Goal: Task Accomplishment & Management: Manage account settings

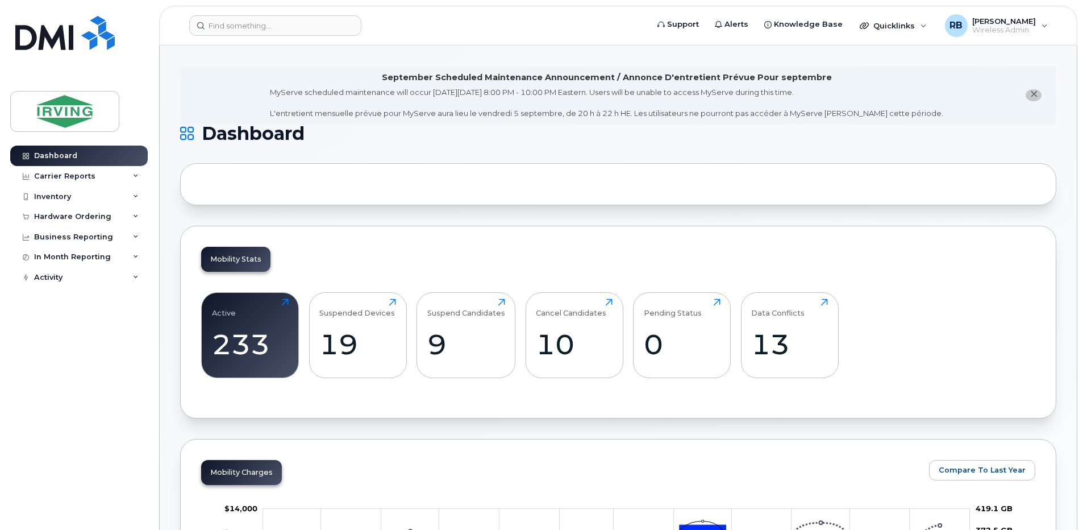
click at [87, 219] on div "Hardware Ordering" at bounding box center [72, 216] width 77 height 9
click at [60, 257] on div "Orders" at bounding box center [53, 259] width 28 height 10
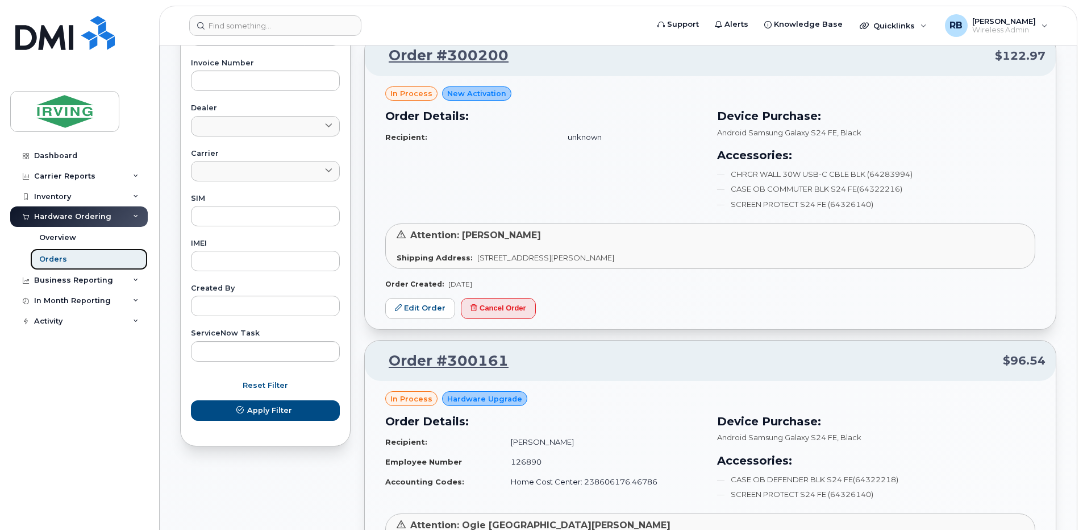
scroll to position [455, 0]
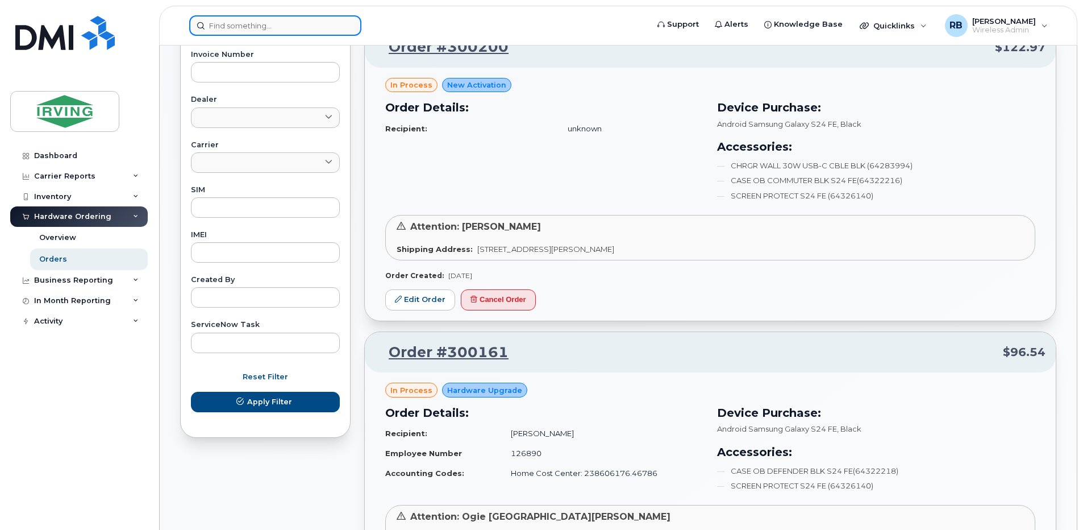
click at [275, 30] on input at bounding box center [275, 25] width 172 height 20
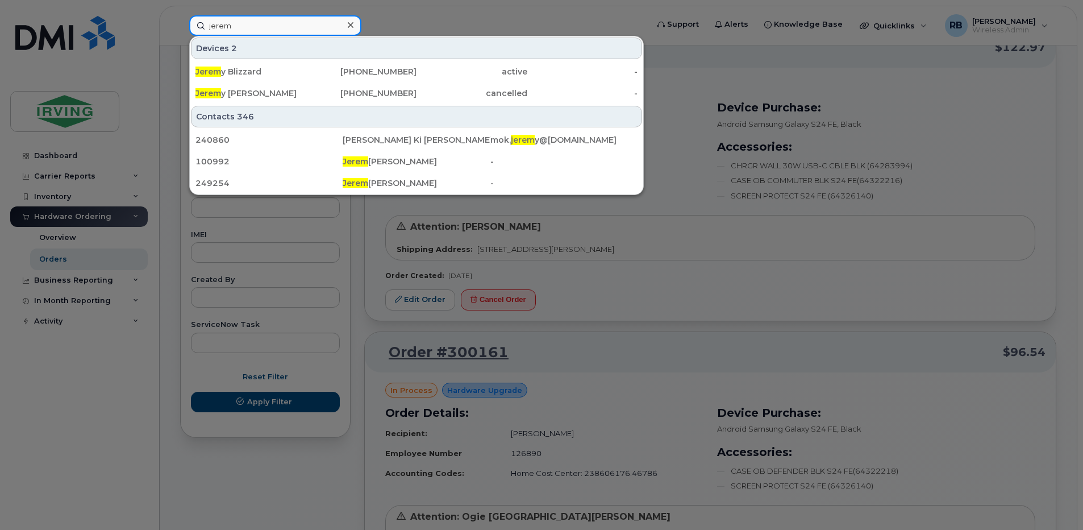
type input "jerem"
click at [174, 29] on div at bounding box center [541, 265] width 1083 height 530
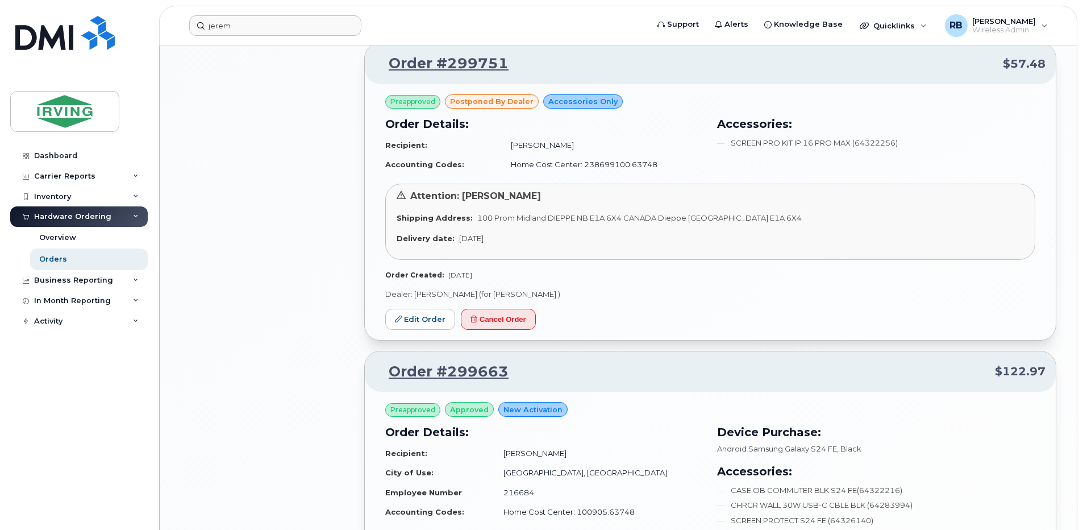
scroll to position [1440, 0]
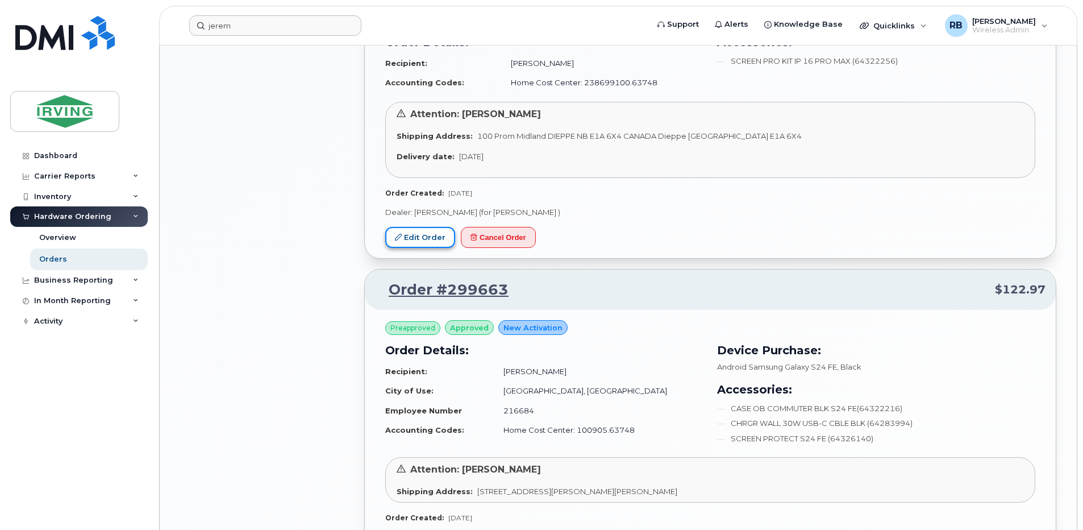
click at [435, 236] on link "Edit Order" at bounding box center [420, 237] width 70 height 21
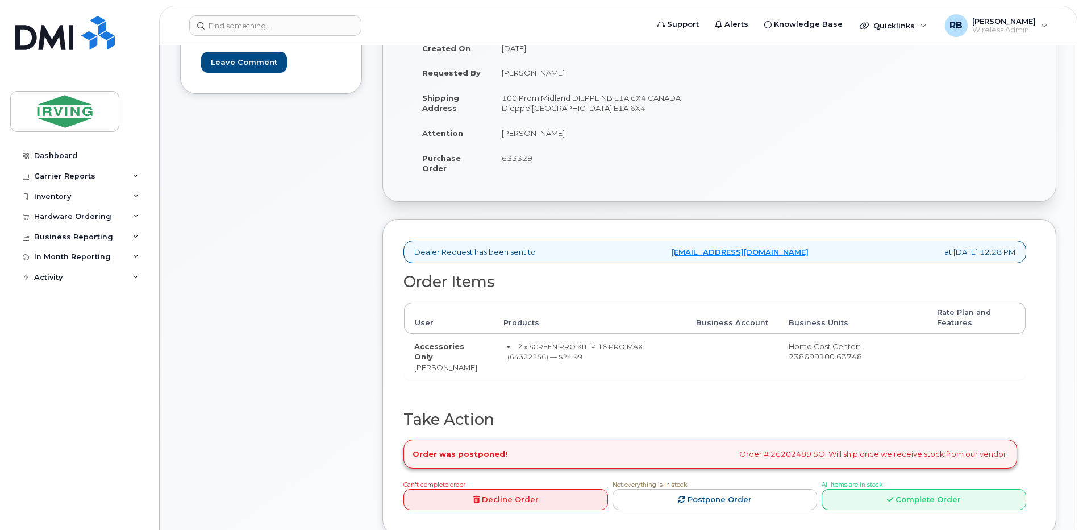
scroll to position [303, 0]
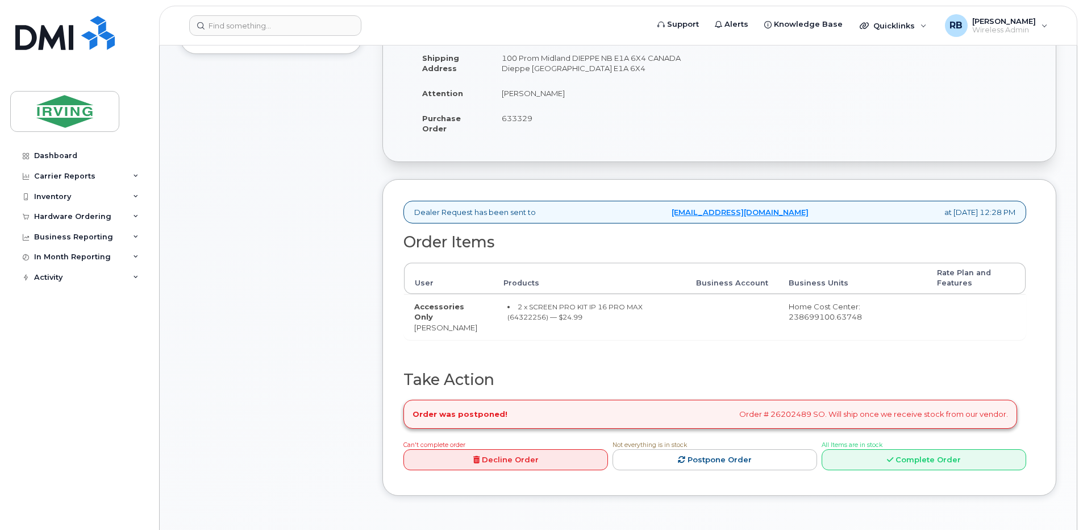
click at [340, 235] on div "Comments Leave Comment" at bounding box center [271, 215] width 182 height 595
click at [287, 34] on input at bounding box center [275, 25] width 172 height 20
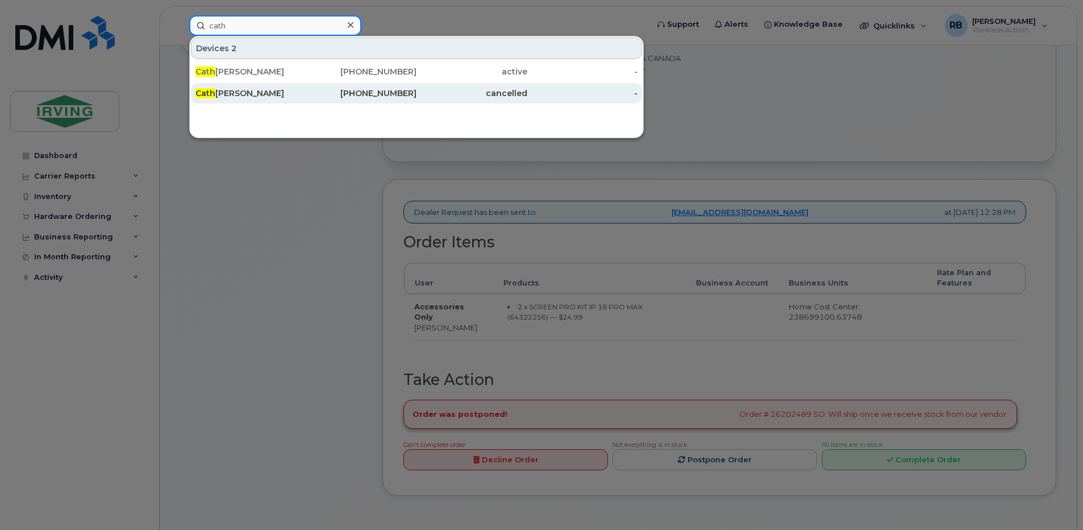
type input "cath"
click at [240, 93] on div "Cath erine Collins" at bounding box center [251, 93] width 111 height 11
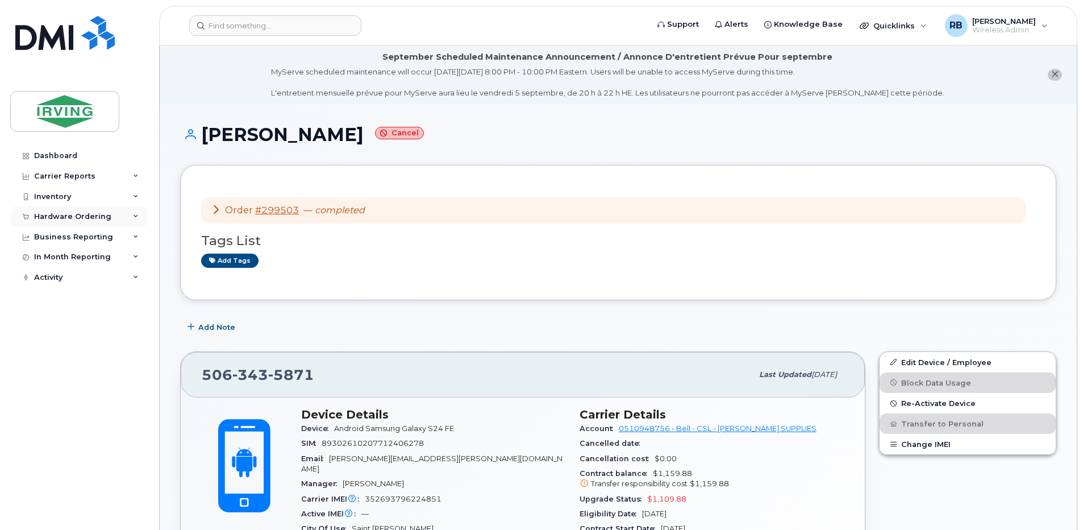
click at [63, 219] on div "Hardware Ordering" at bounding box center [72, 216] width 77 height 9
click at [60, 260] on div "Orders" at bounding box center [53, 259] width 28 height 10
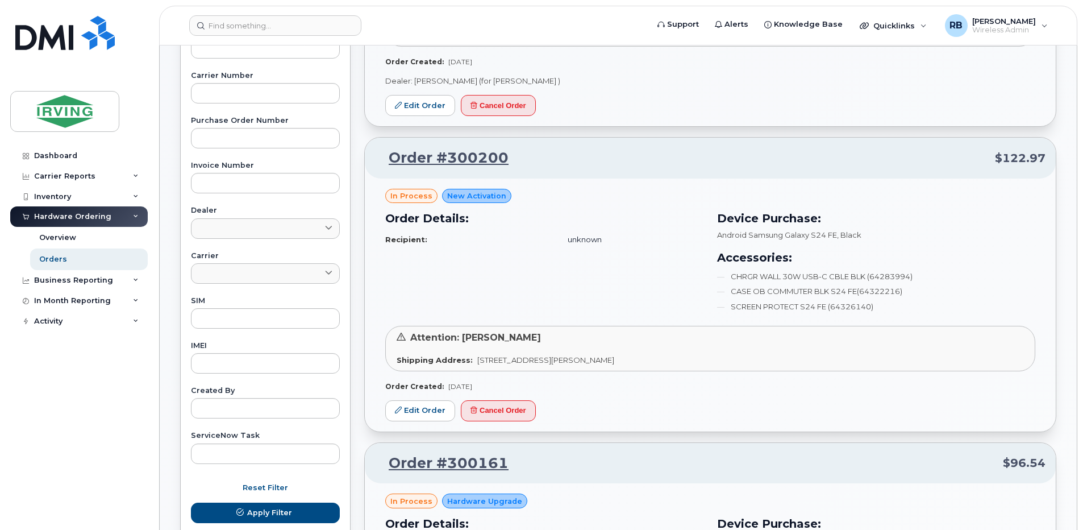
scroll to position [379, 0]
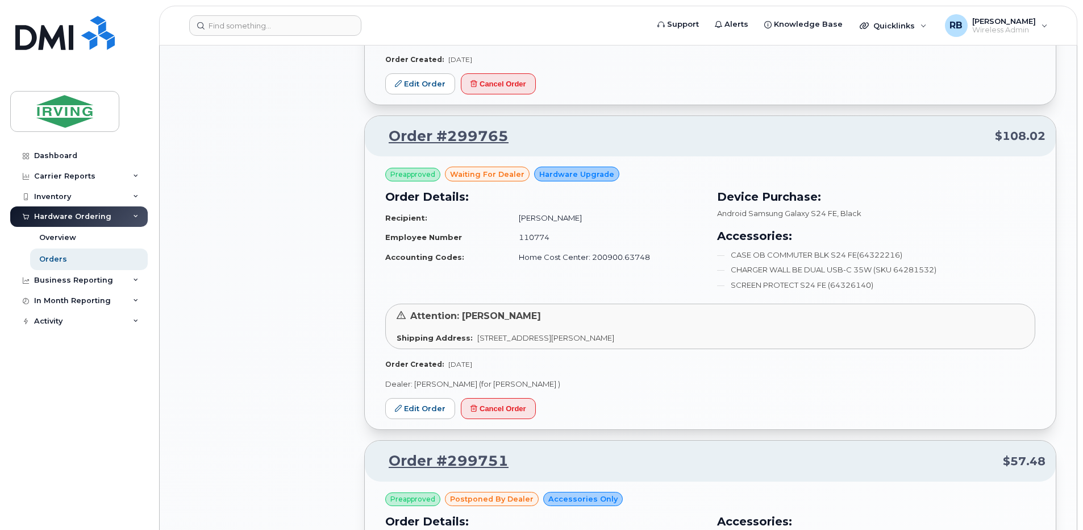
scroll to position [985, 0]
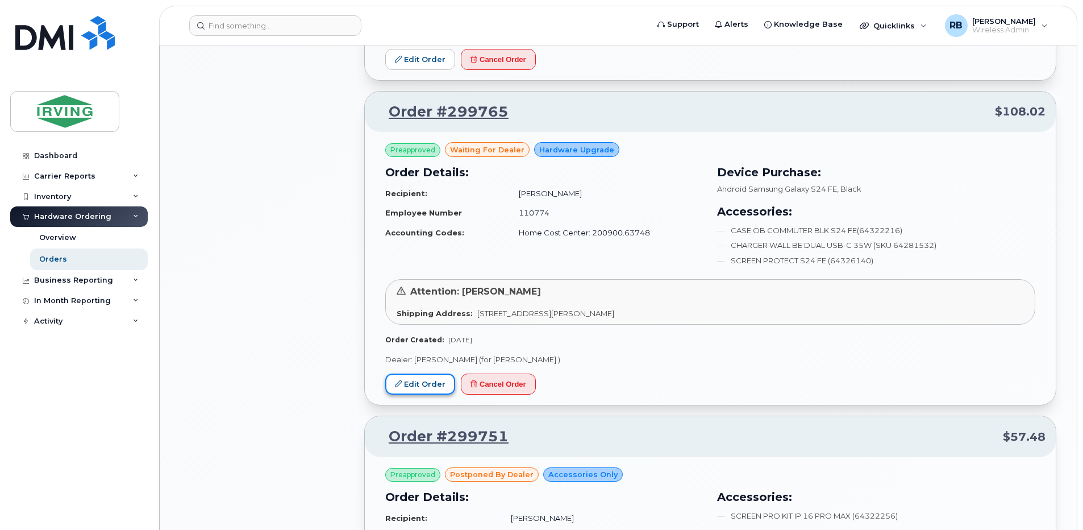
click at [425, 389] on link "Edit Order" at bounding box center [420, 383] width 70 height 21
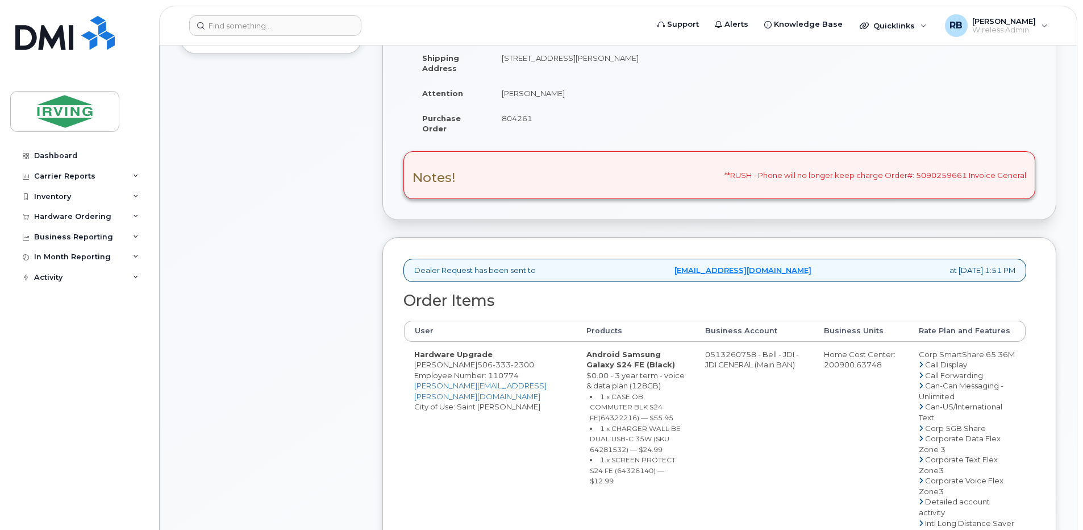
scroll to position [227, 0]
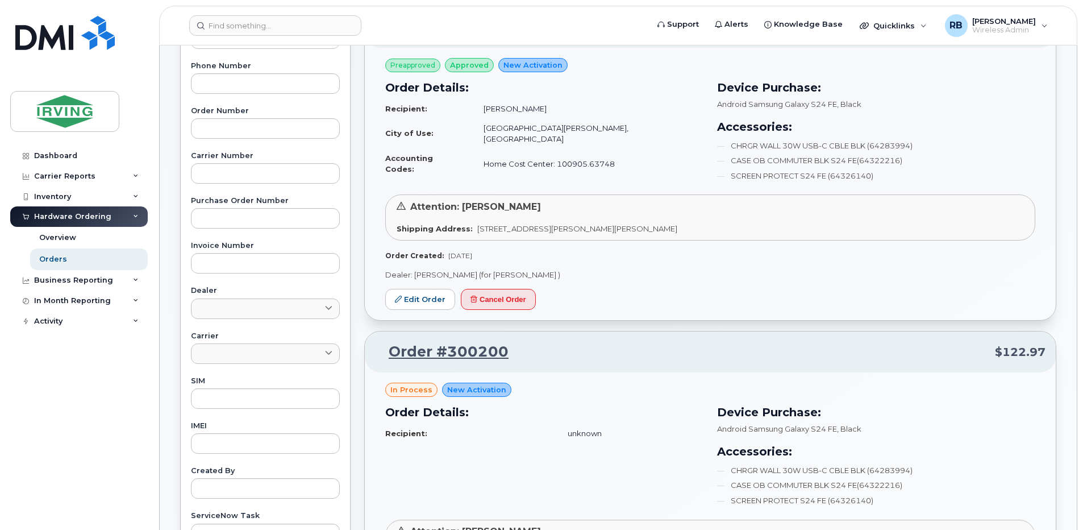
scroll to position [152, 0]
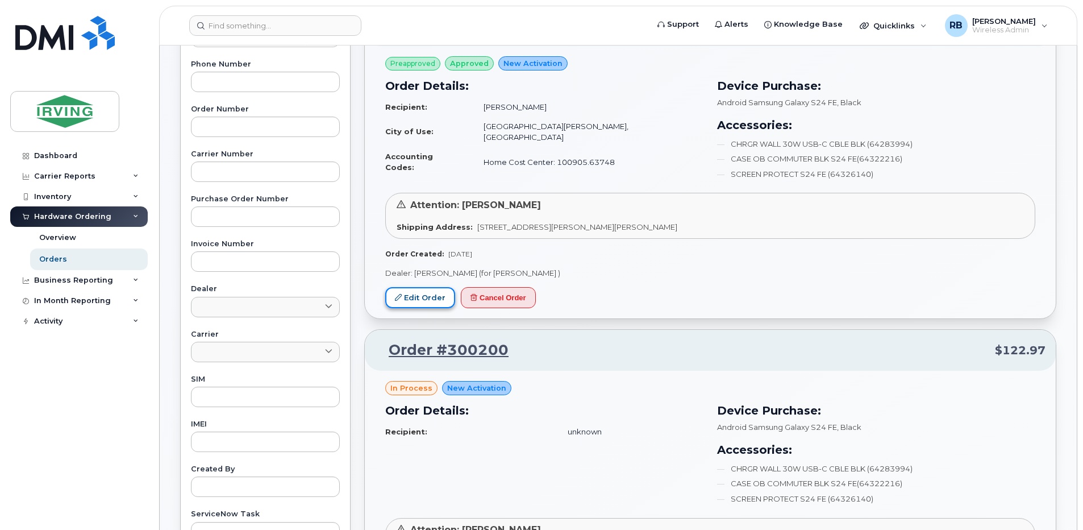
click at [398, 304] on link "Edit Order" at bounding box center [420, 297] width 70 height 21
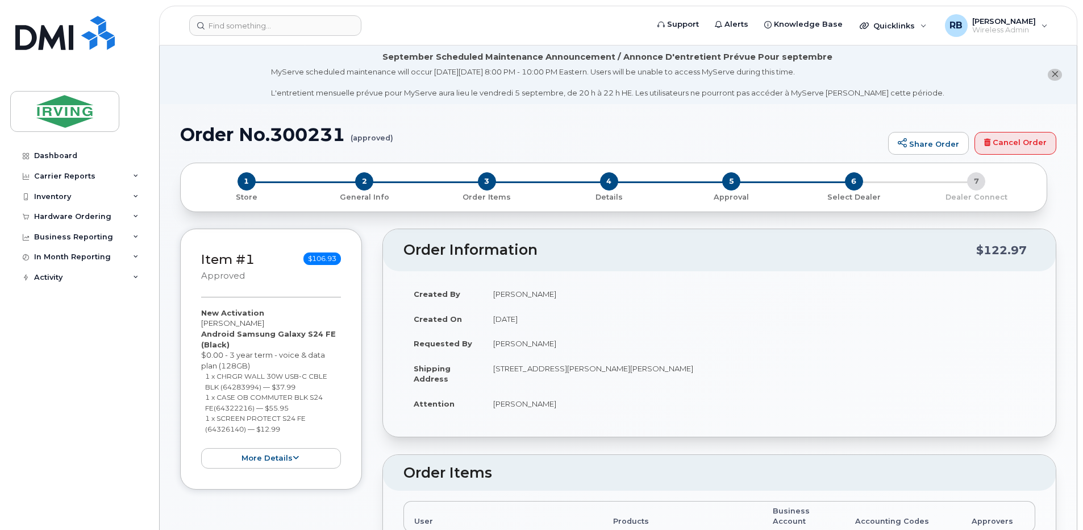
radio input "true"
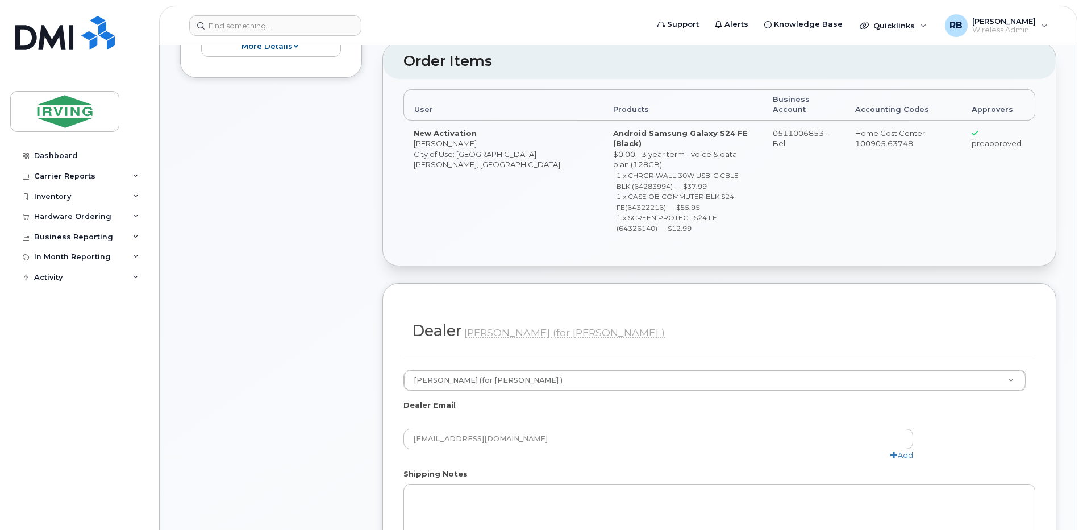
scroll to position [530, 0]
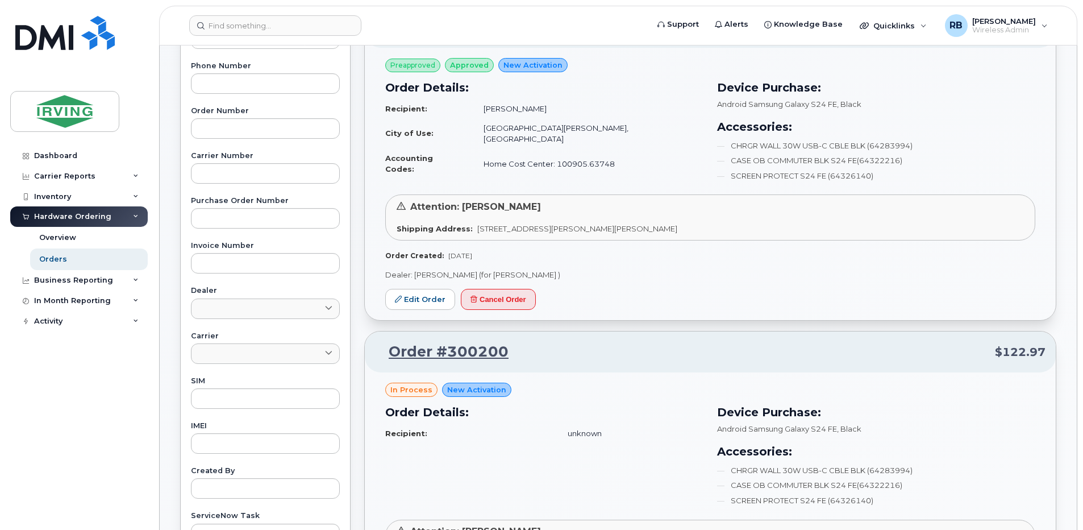
scroll to position [227, 0]
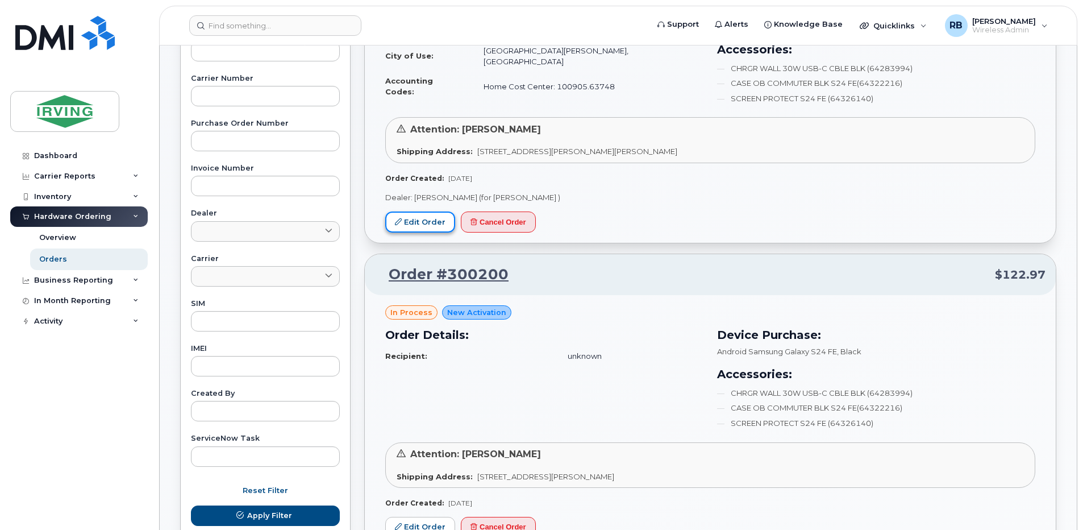
click at [417, 216] on link "Edit Order" at bounding box center [420, 221] width 70 height 21
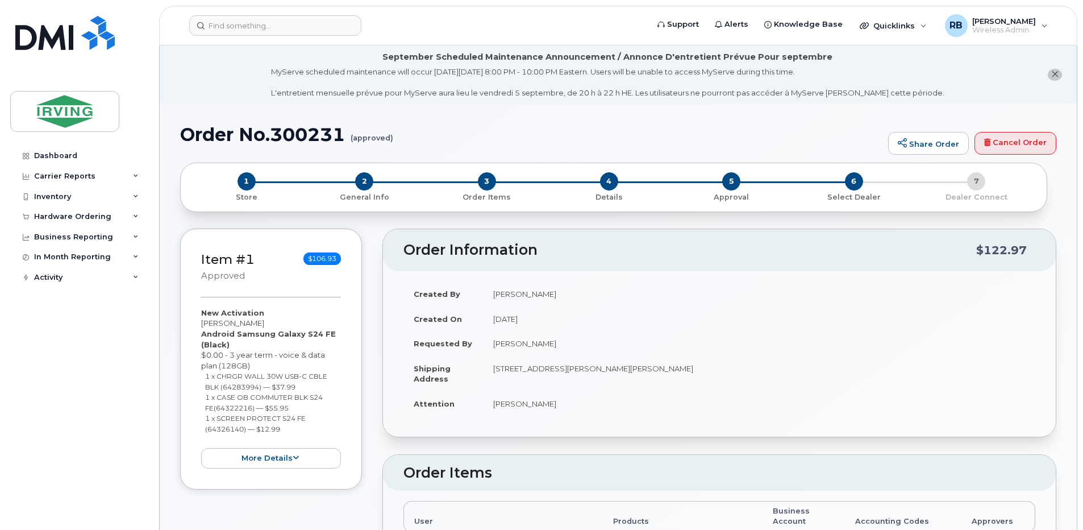
radio input "true"
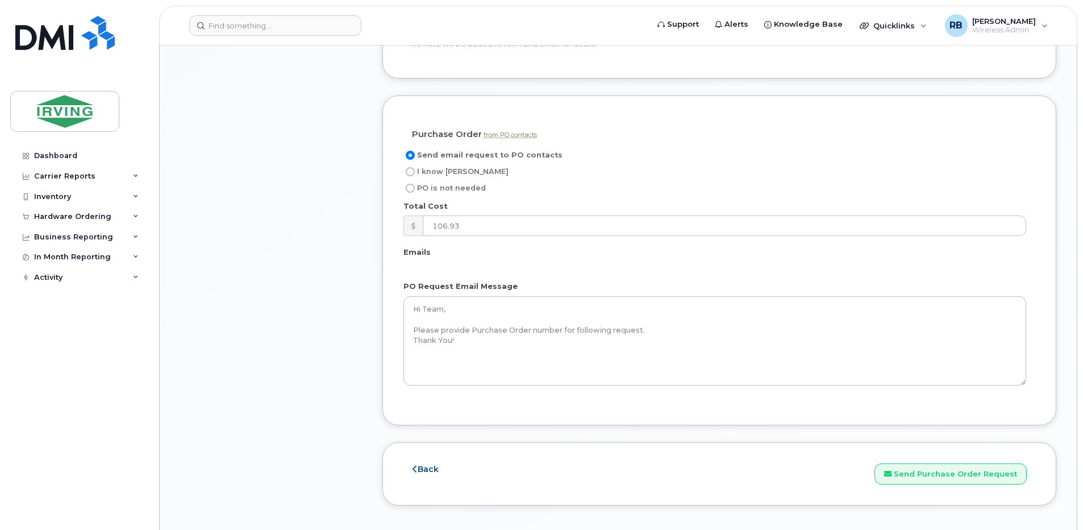
scroll to position [985, 0]
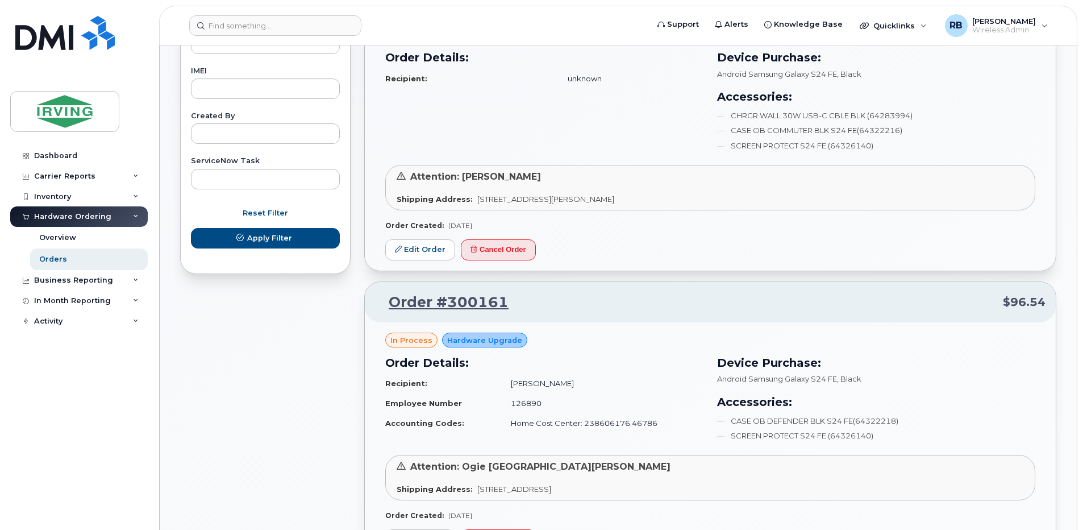
scroll to position [530, 0]
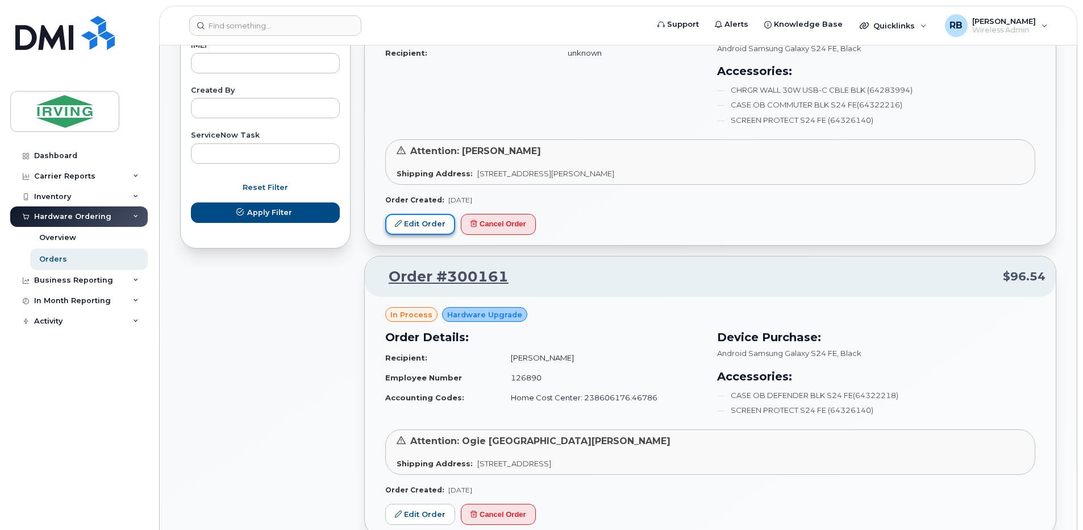
click at [413, 225] on link "Edit Order" at bounding box center [420, 224] width 70 height 21
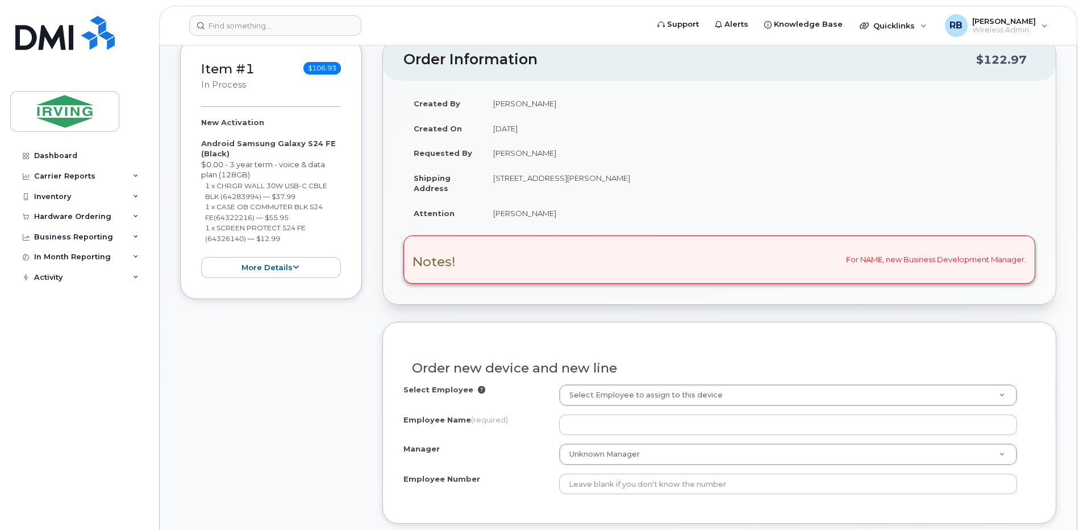
scroll to position [200, 0]
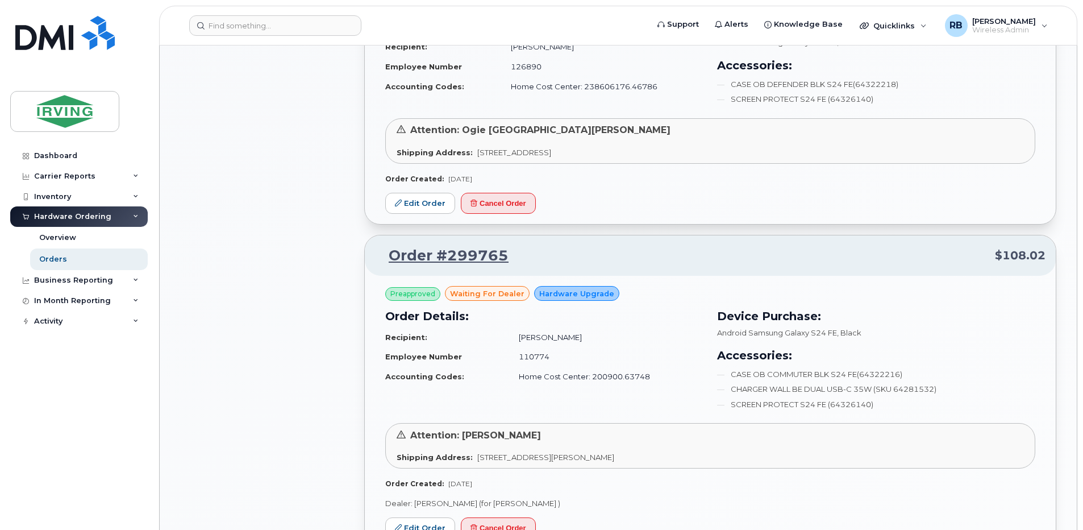
scroll to position [834, 0]
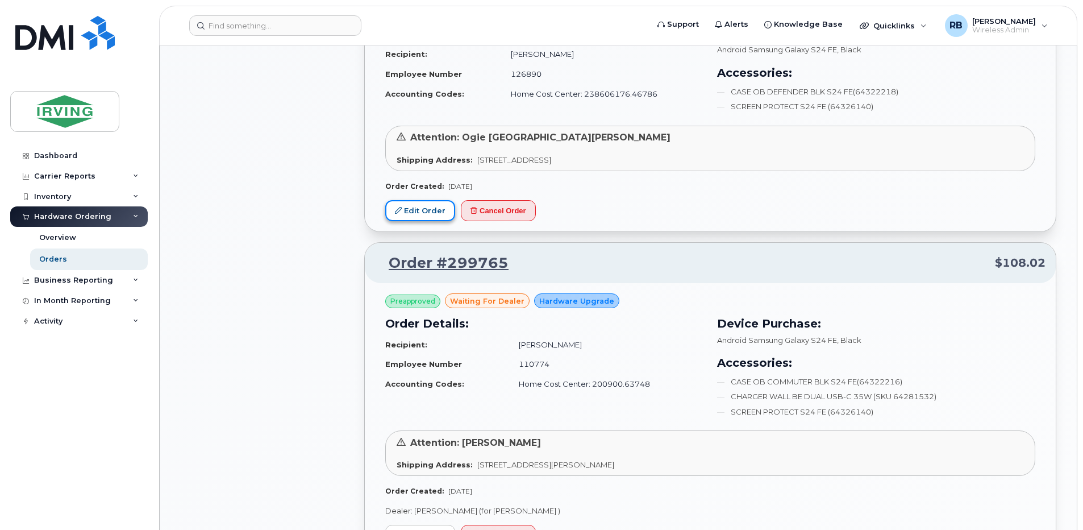
click at [420, 204] on link "Edit Order" at bounding box center [420, 210] width 70 height 21
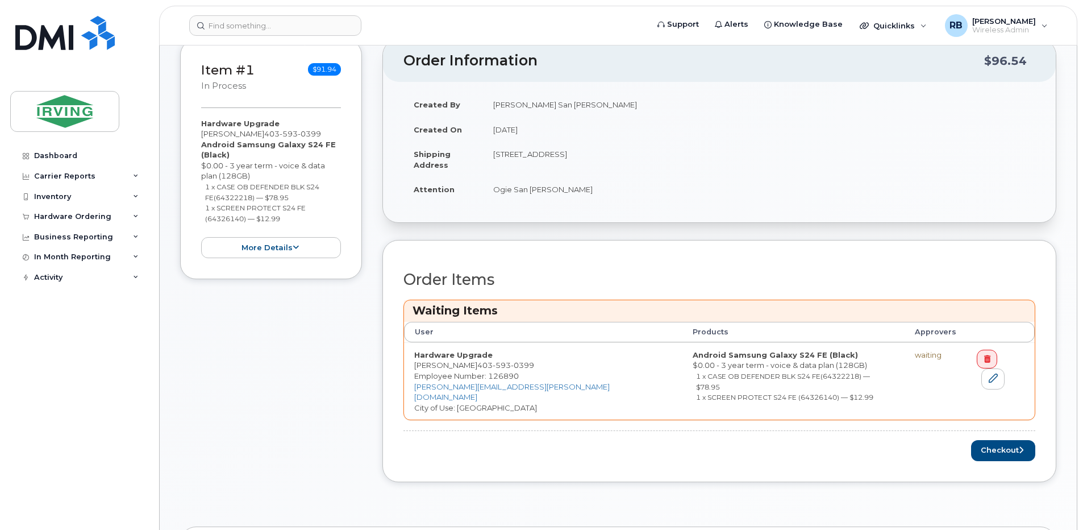
scroll to position [227, 0]
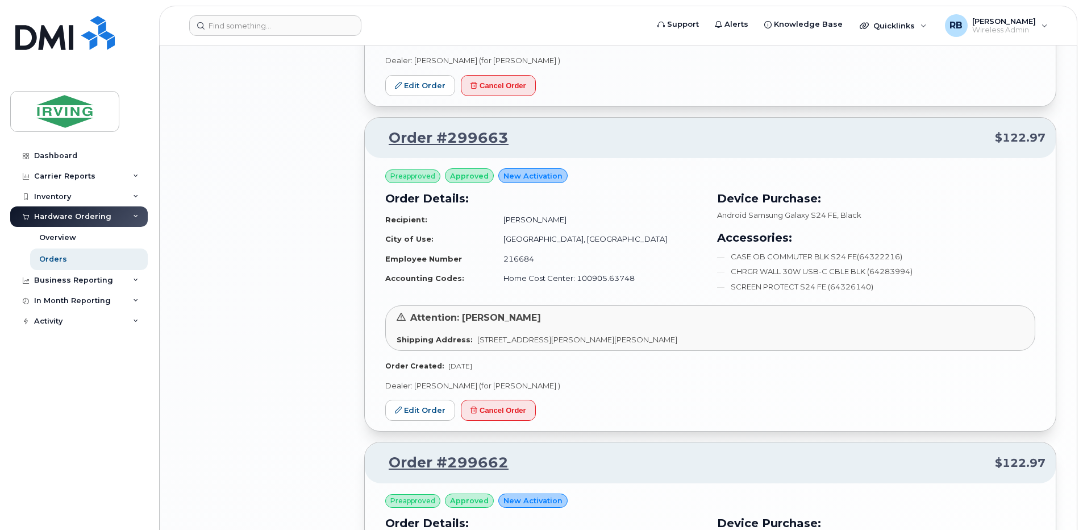
scroll to position [1667, 0]
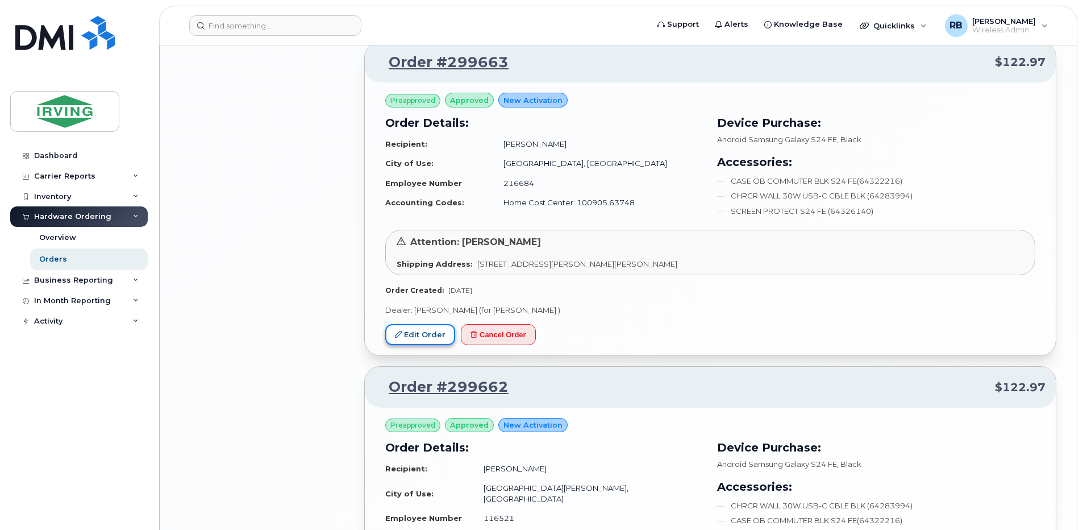
click at [421, 333] on link "Edit Order" at bounding box center [420, 334] width 70 height 21
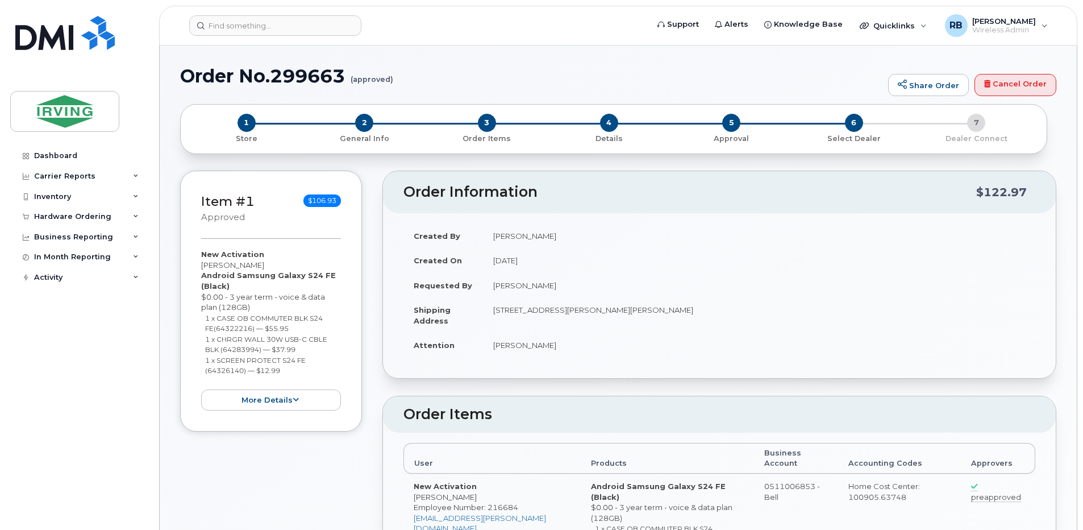
radio input "true"
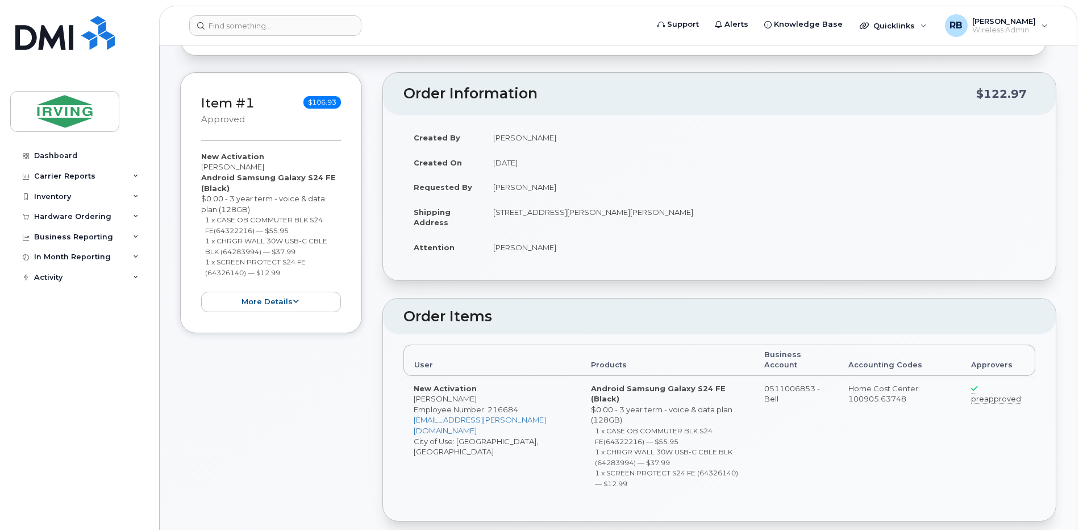
scroll to position [152, 0]
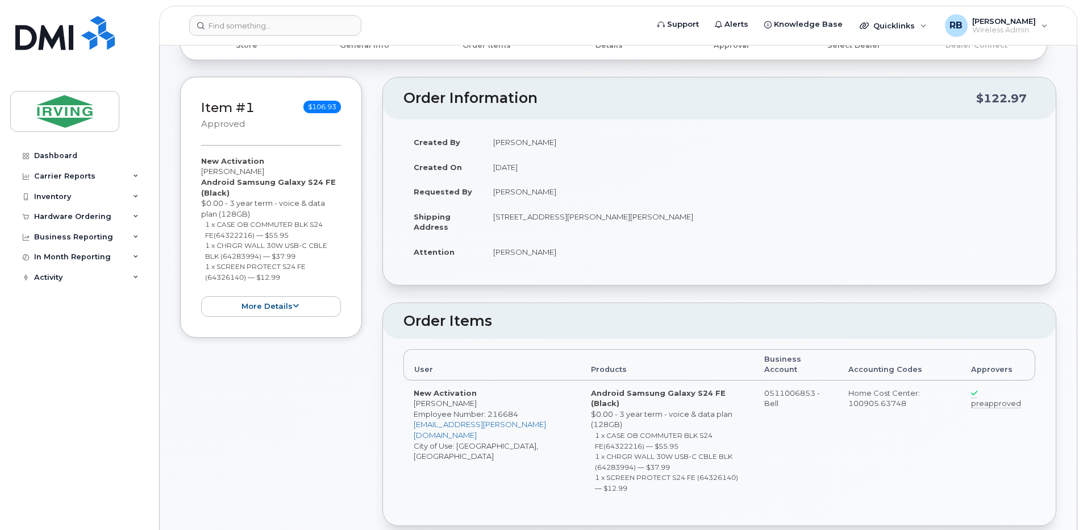
click at [425, 393] on td "New Activation Lucas Seto Employee Number: 216684 seto.lucas@jdirving.com City …" at bounding box center [492, 442] width 177 height 125
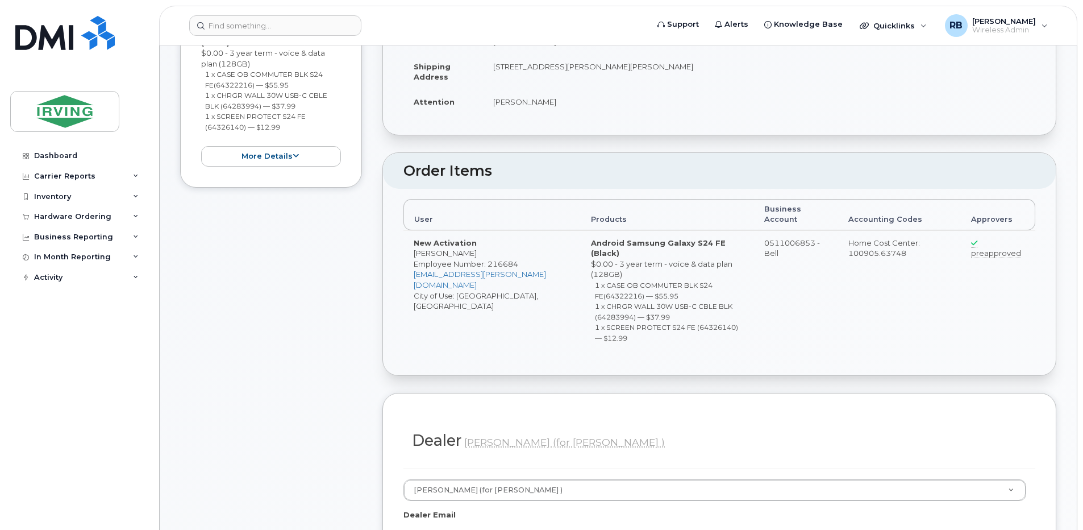
scroll to position [303, 0]
drag, startPoint x: 454, startPoint y: 244, endPoint x: 415, endPoint y: 246, distance: 38.1
click at [415, 246] on td "New Activation Lucas Seto Employee Number: 216684 seto.lucas@jdirving.com City …" at bounding box center [492, 291] width 177 height 125
copy td "[PERSON_NAME]"
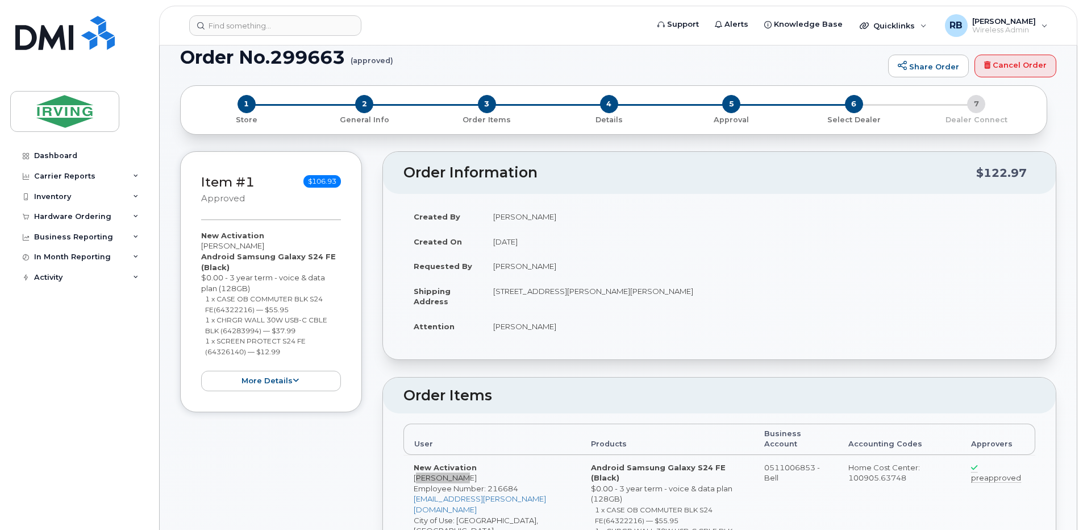
scroll to position [76, 0]
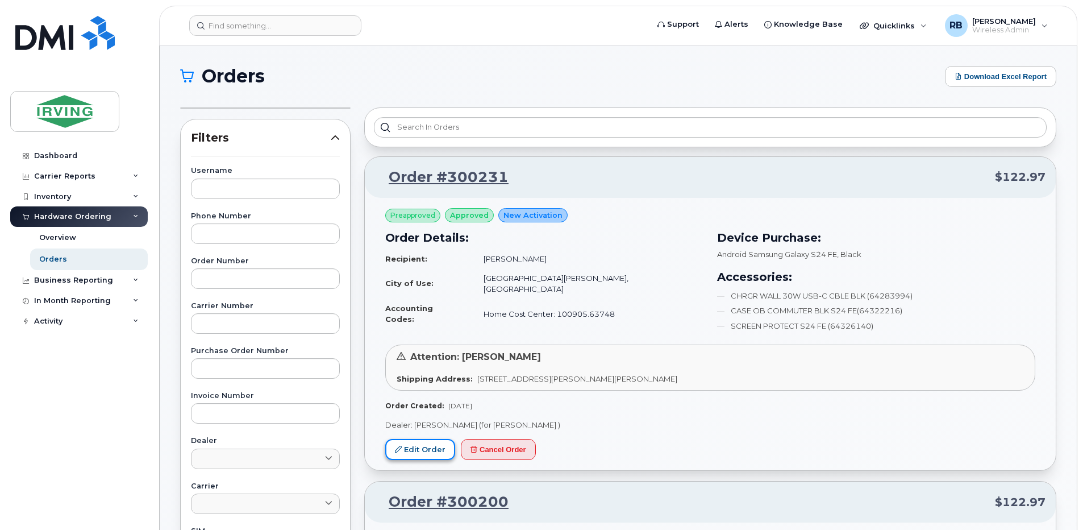
click at [437, 452] on link "Edit Order" at bounding box center [420, 449] width 70 height 21
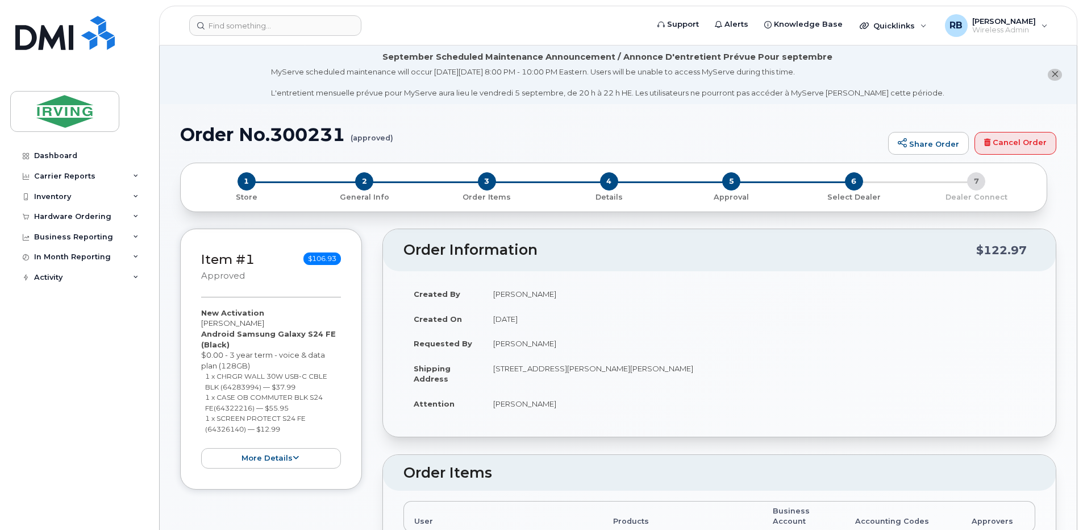
radio input "true"
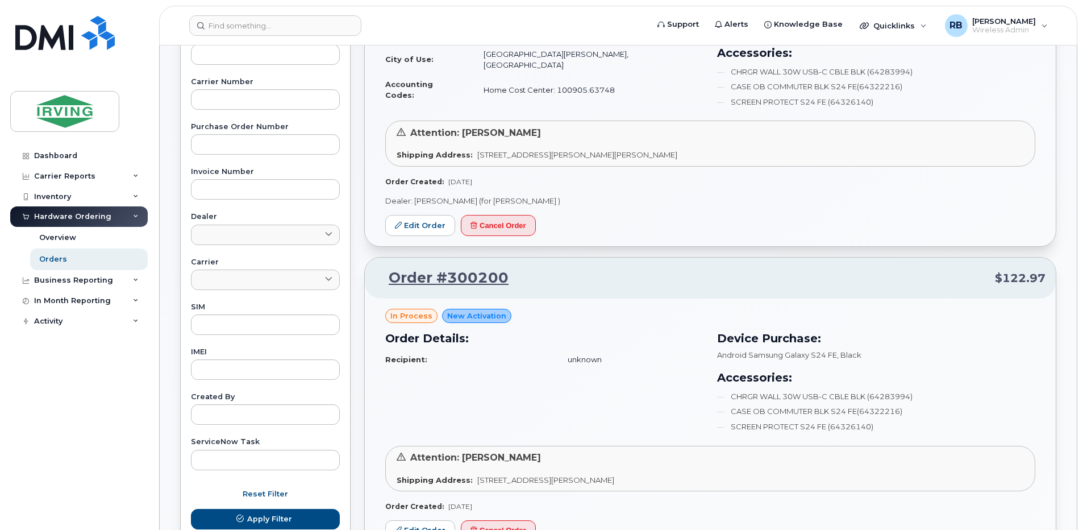
scroll to position [379, 0]
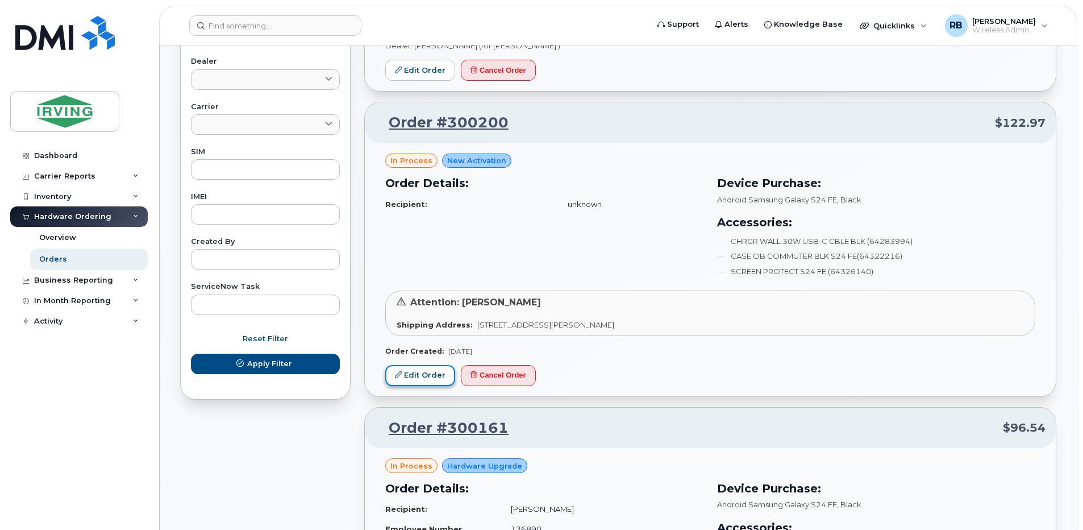
click at [426, 381] on link "Edit Order" at bounding box center [420, 375] width 70 height 21
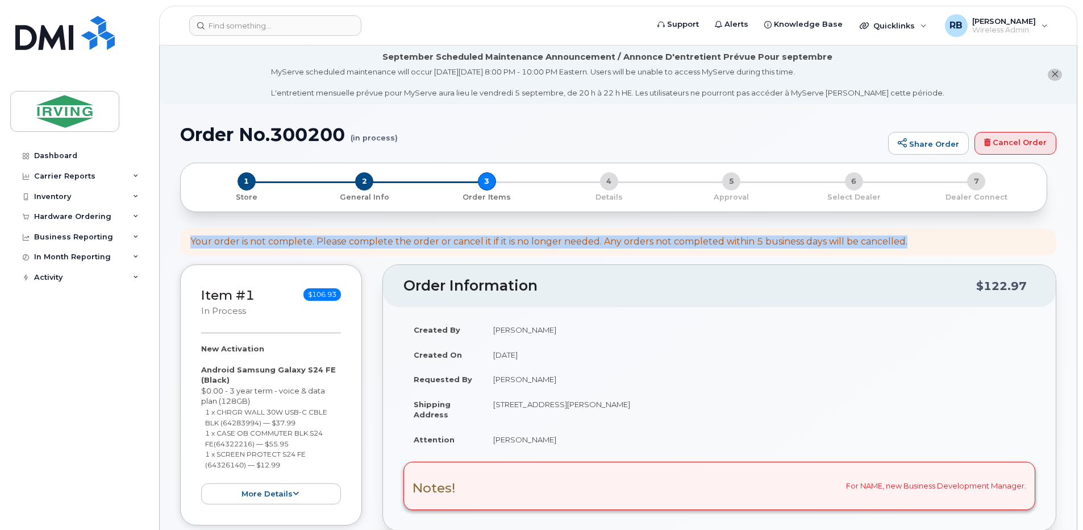
drag, startPoint x: 910, startPoint y: 240, endPoint x: 182, endPoint y: 234, distance: 727.6
click at [182, 234] on div "Your order is not complete. Please complete the order or cancel it if it is no …" at bounding box center [618, 241] width 876 height 27
copy div "Your order is not complete. Please complete the order or cancel it if it is no …"
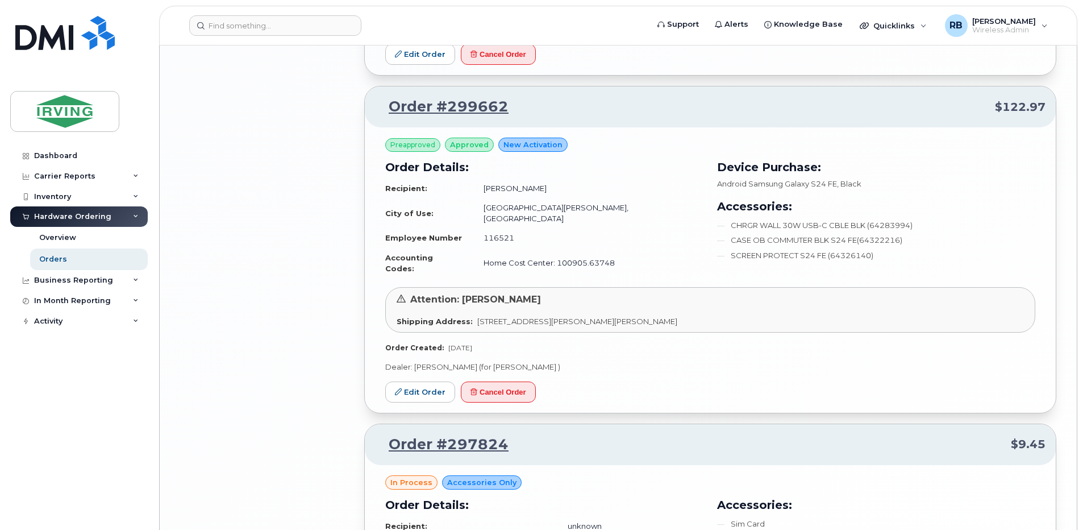
scroll to position [1971, 0]
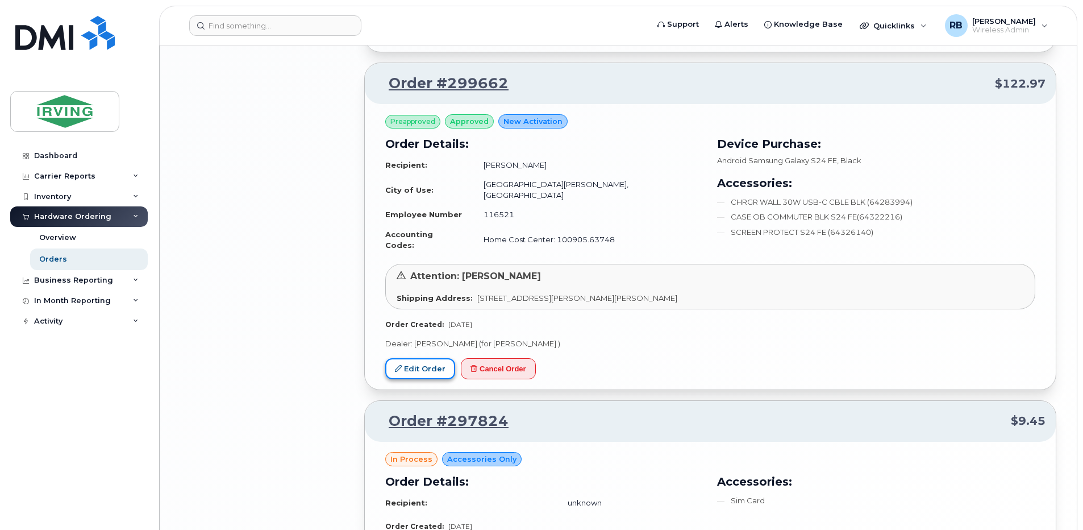
click at [425, 360] on link "Edit Order" at bounding box center [420, 368] width 70 height 21
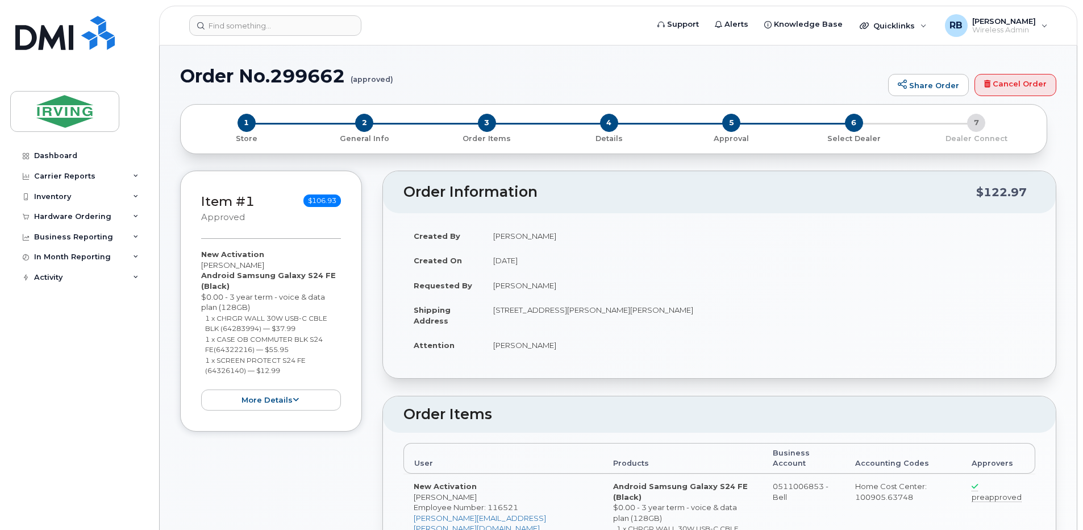
radio input "true"
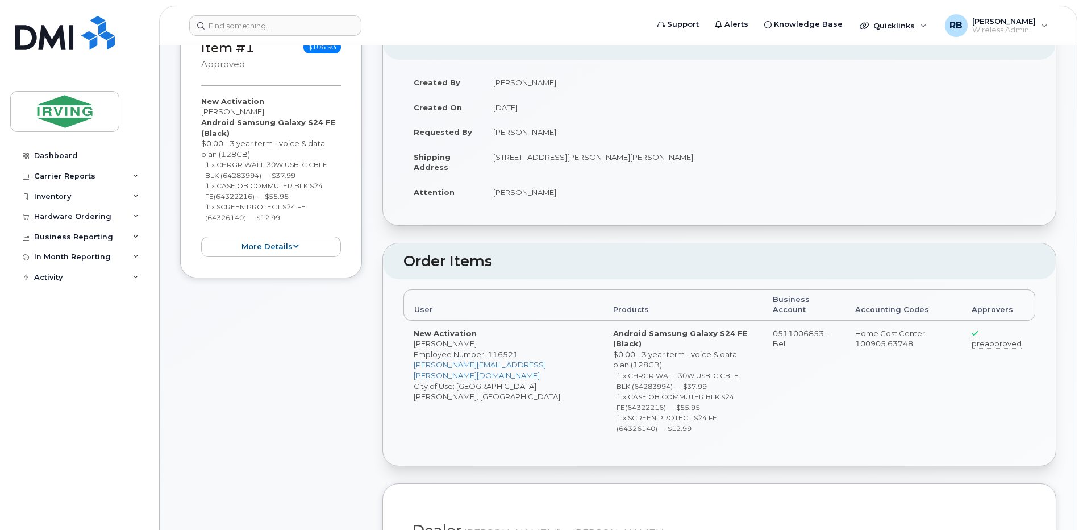
scroll to position [152, 0]
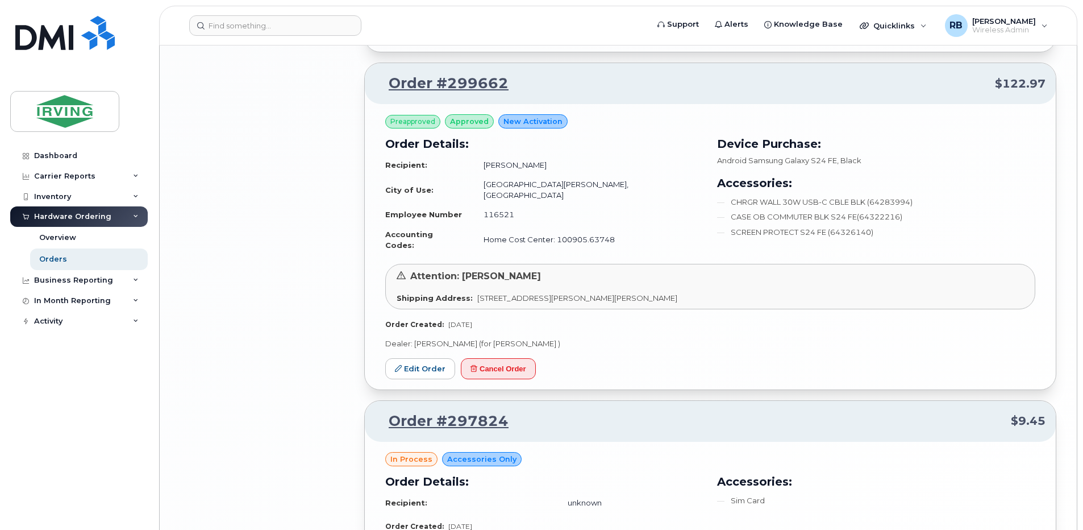
scroll to position [2092, 0]
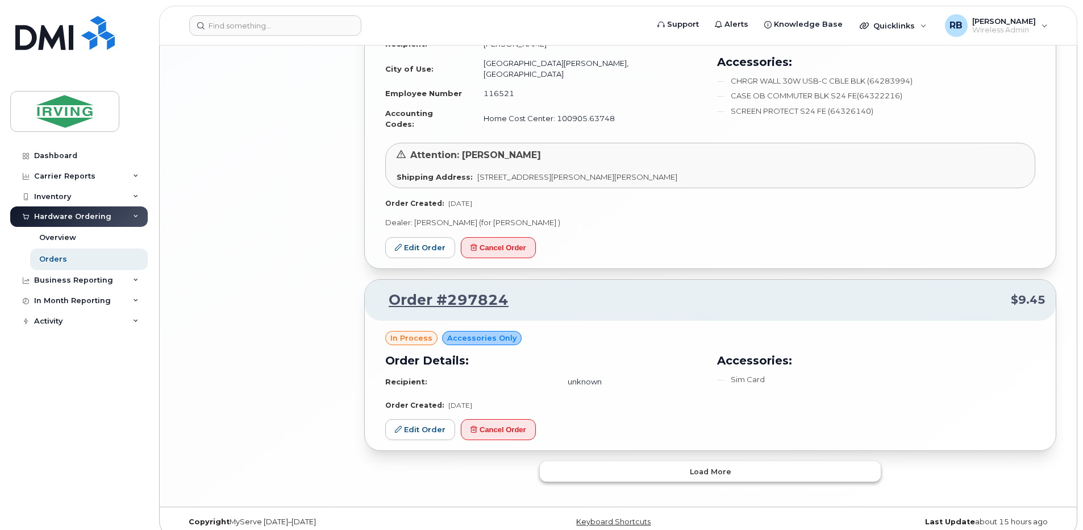
click at [584, 461] on button "Load more" at bounding box center [710, 471] width 341 height 20
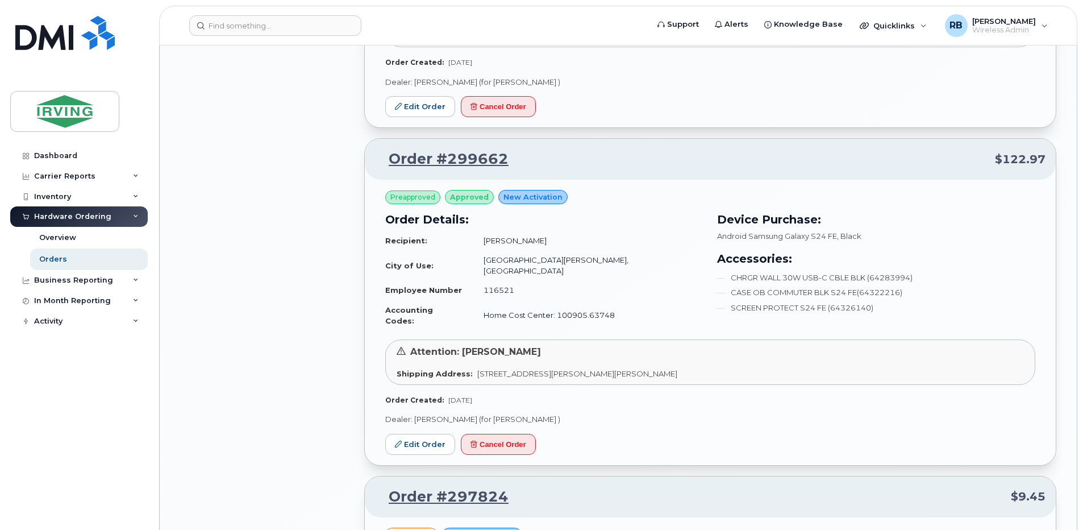
scroll to position [1864, 0]
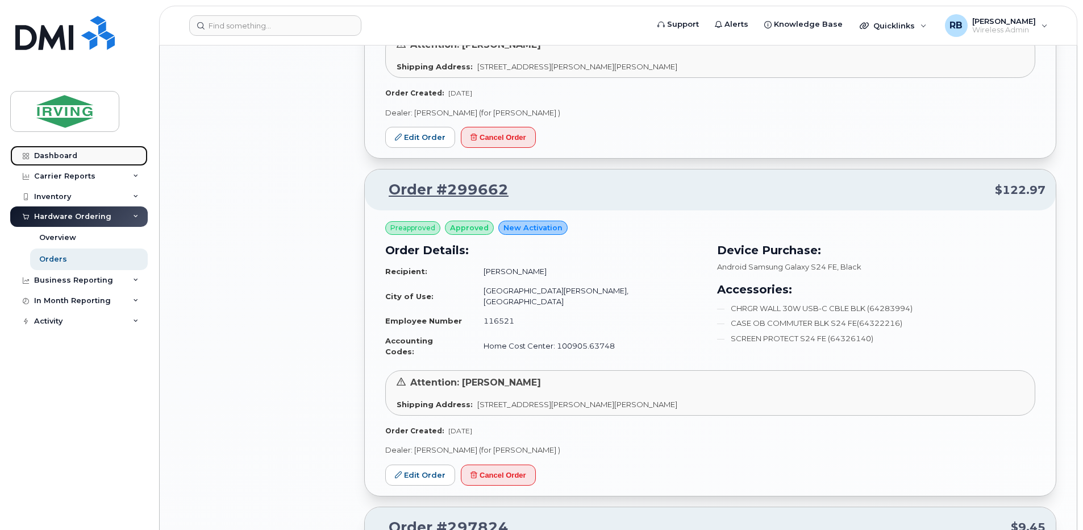
click at [73, 157] on div "Dashboard" at bounding box center [55, 155] width 43 height 9
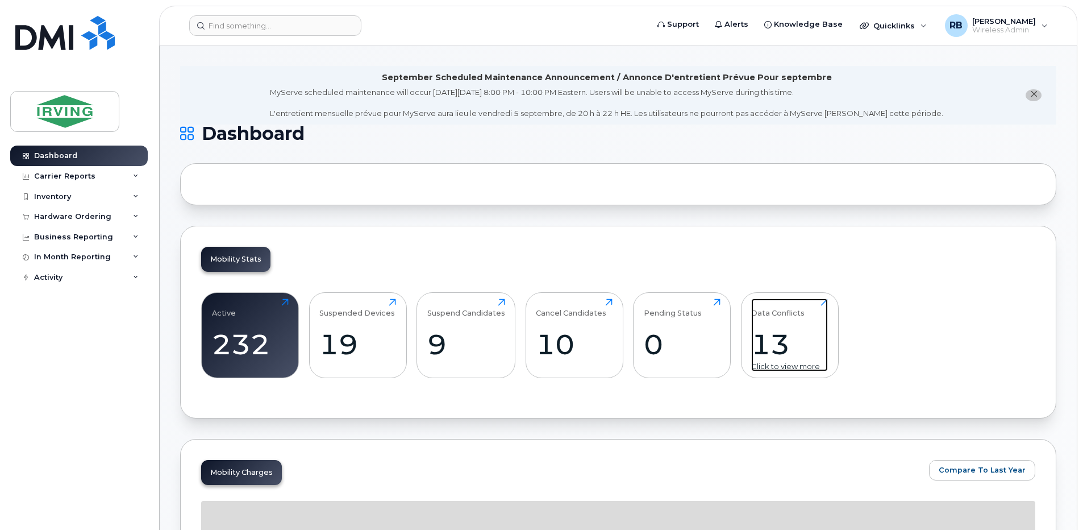
click at [761, 321] on div "Data Conflicts 13 Click to view more" at bounding box center [789, 334] width 77 height 73
